Goal: Task Accomplishment & Management: Manage account settings

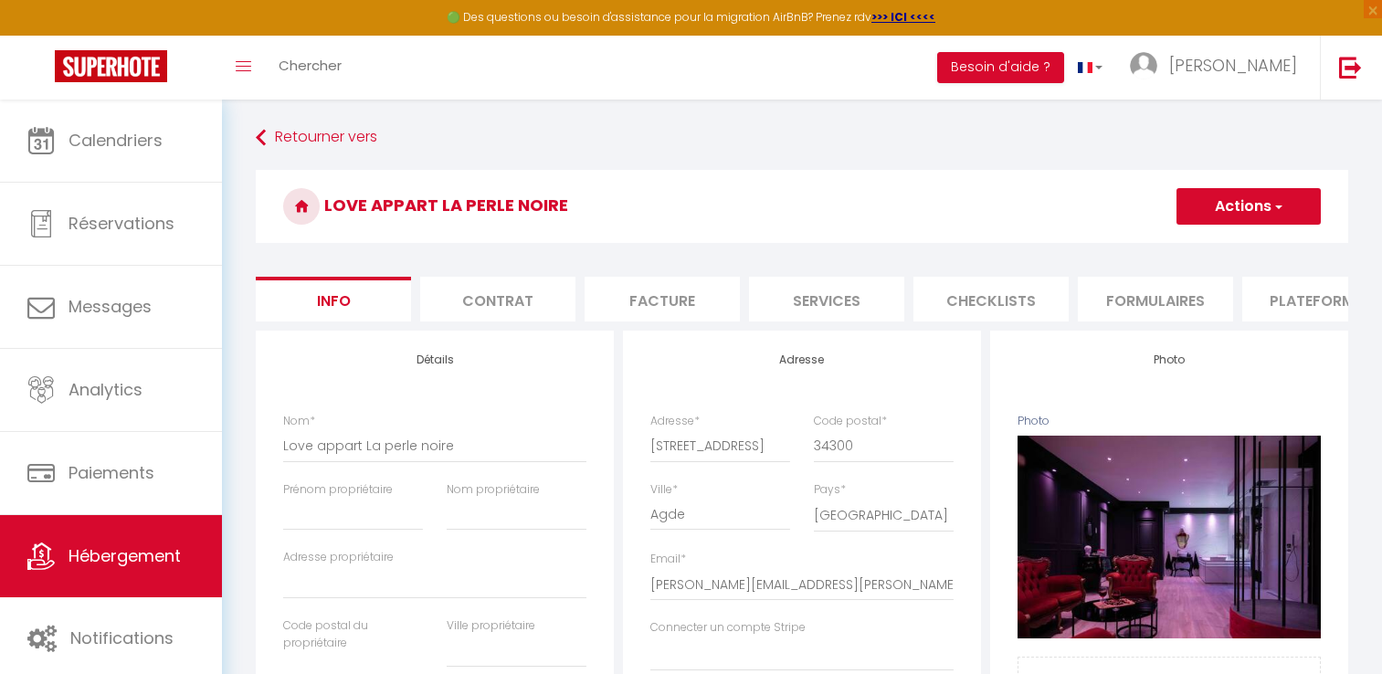
select select "4"
select select "2"
select select "1"
select select "17:00"
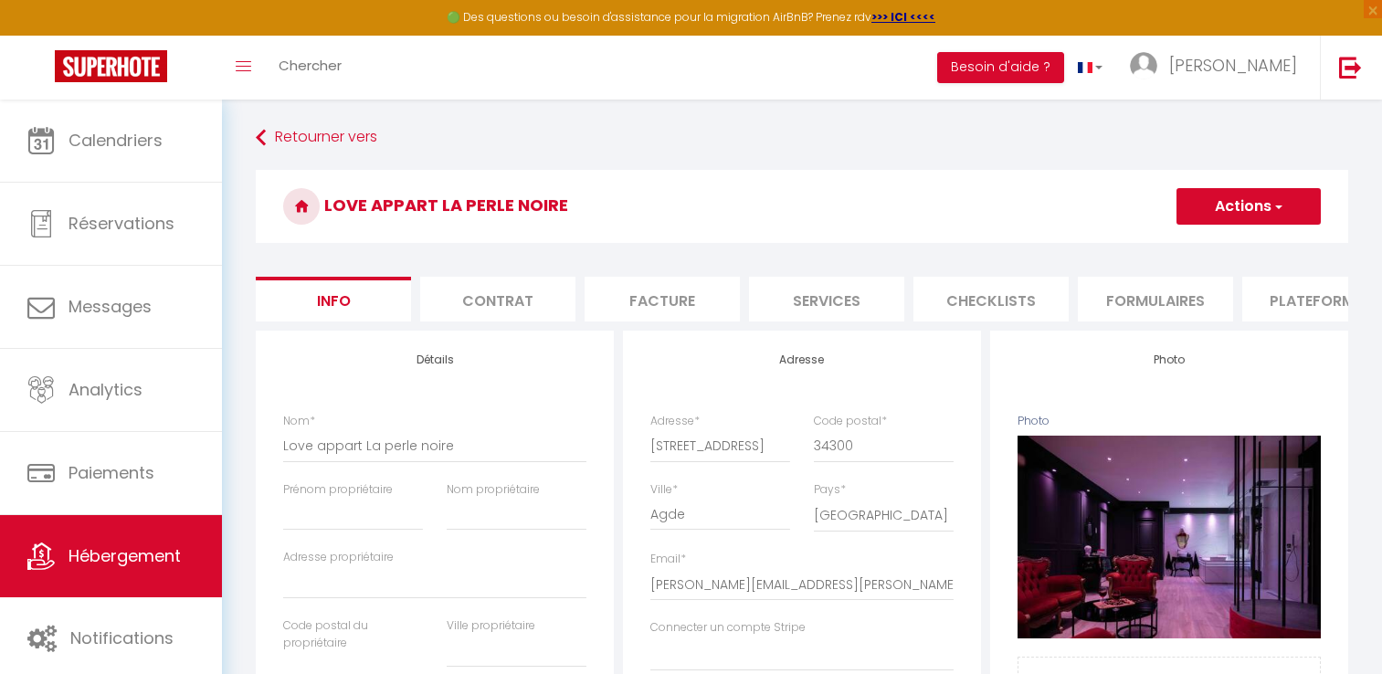
select select "23:45"
select select "13:00"
select select "30"
select select "120"
select select "28"
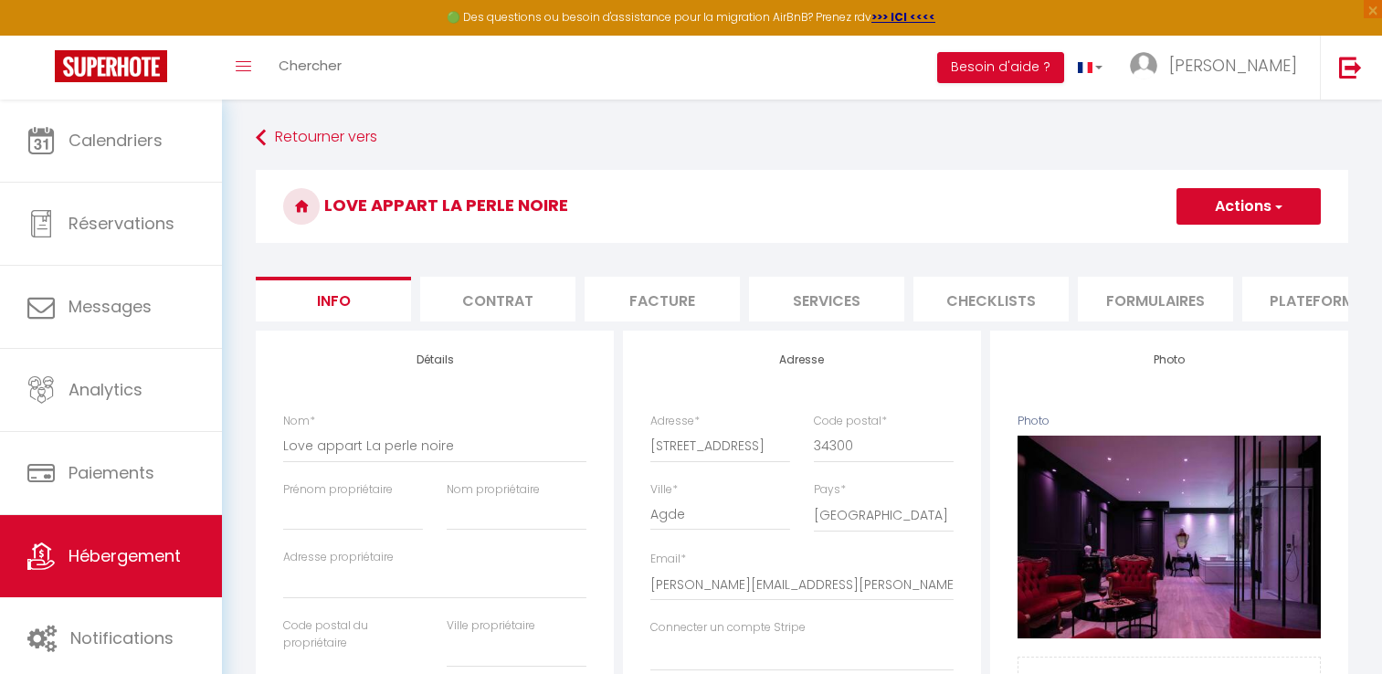
scroll to position [917, 0]
